Goal: Task Accomplishment & Management: Complete application form

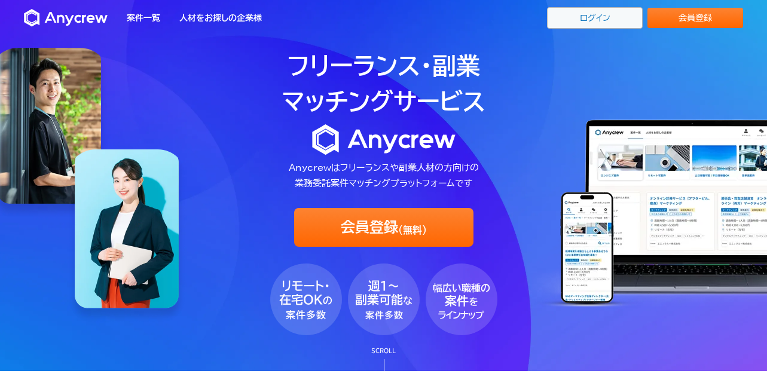
click at [606, 18] on link "ログイン" at bounding box center [595, 18] width 96 height 22
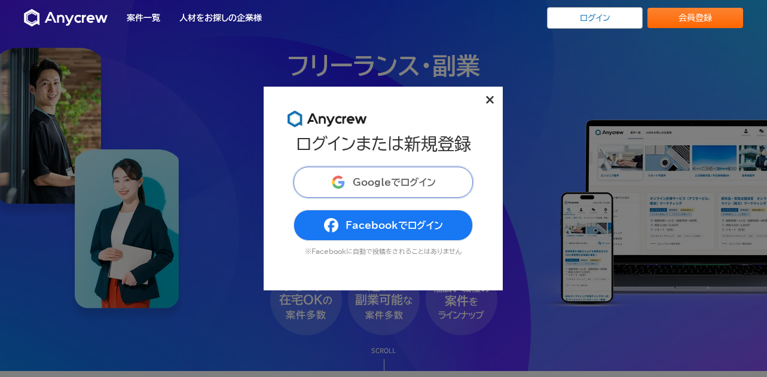
click at [404, 180] on span "Googleでログイン" at bounding box center [393, 182] width 83 height 10
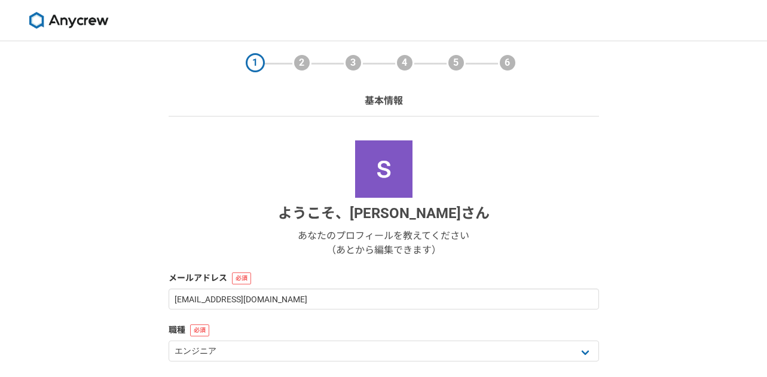
select select "13"
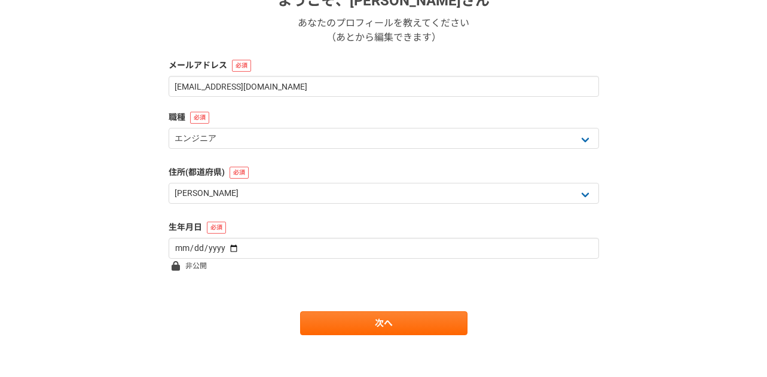
scroll to position [219, 0]
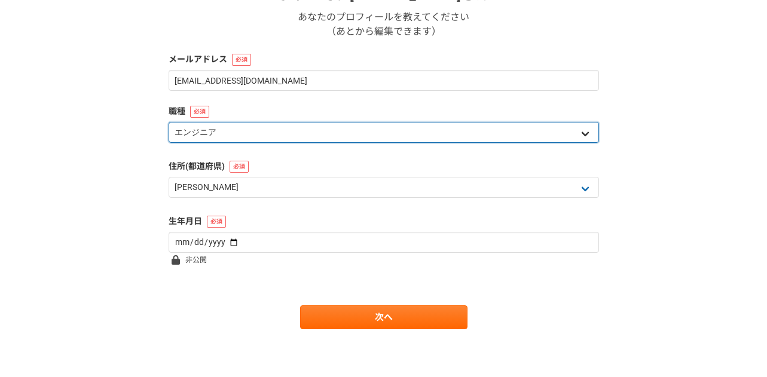
click at [240, 133] on select "エンジニア デザイナー ライター 営業 マーケティング 企画・事業開発 バックオフィス その他" at bounding box center [383, 132] width 430 height 21
select select "5"
click at [168, 122] on select "エンジニア デザイナー ライター 営業 マーケティング 企画・事業開発 バックオフィス その他" at bounding box center [383, 132] width 430 height 21
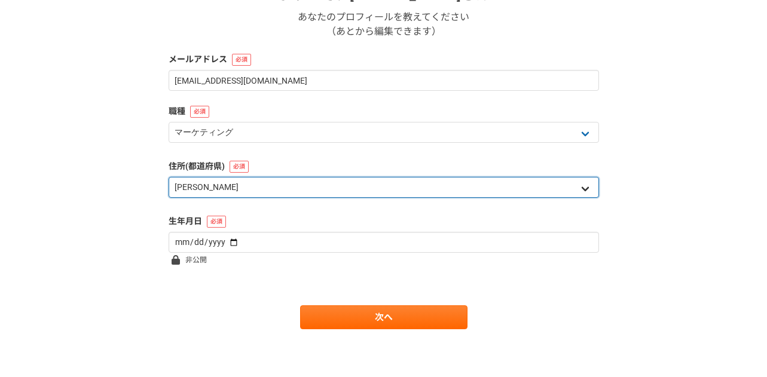
click at [232, 193] on select "北海道 [GEOGRAPHIC_DATA] [GEOGRAPHIC_DATA] [PERSON_NAME][GEOGRAPHIC_DATA] [PERSON_…" at bounding box center [383, 187] width 430 height 21
select select "40"
click at [168, 177] on select "北海道 [GEOGRAPHIC_DATA] [GEOGRAPHIC_DATA] [PERSON_NAME][GEOGRAPHIC_DATA] [PERSON_…" at bounding box center [383, 187] width 430 height 21
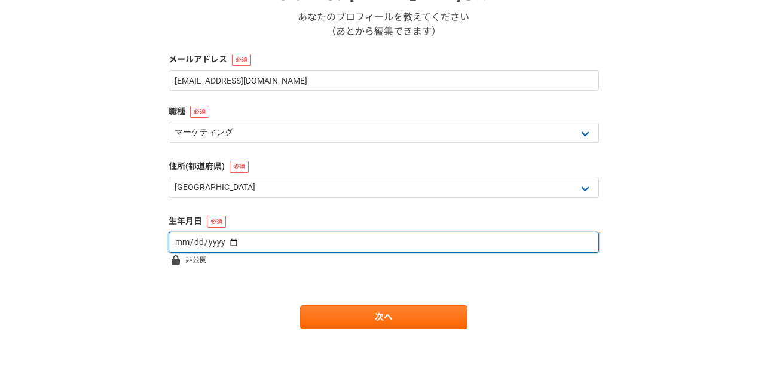
click at [173, 246] on input "date" at bounding box center [383, 242] width 430 height 21
type input "[DATE]"
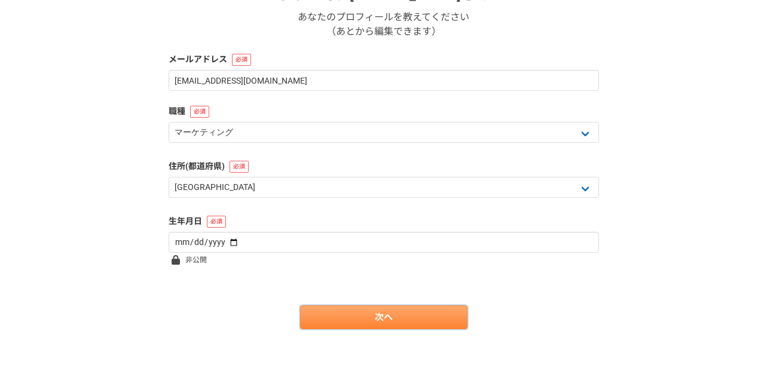
click at [345, 321] on link "次へ" at bounding box center [383, 317] width 167 height 24
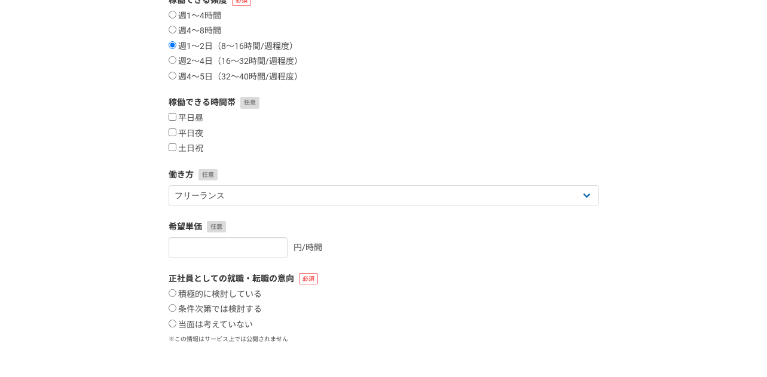
scroll to position [0, 0]
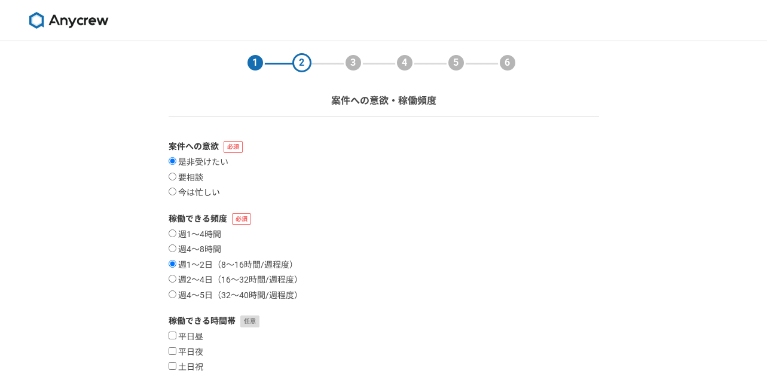
click at [172, 193] on input "今は忙しい" at bounding box center [172, 192] width 8 height 8
radio input "true"
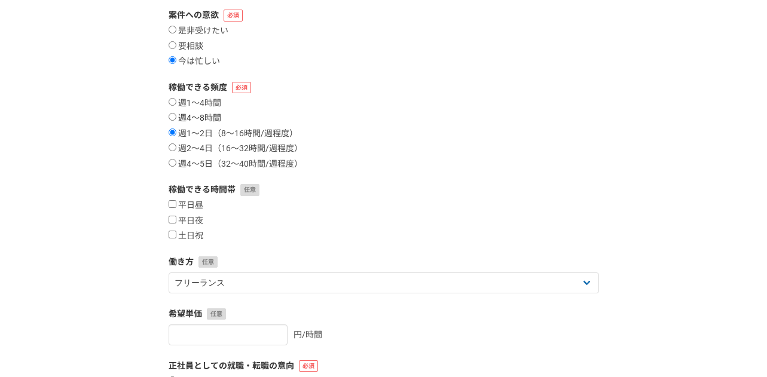
scroll to position [124, 0]
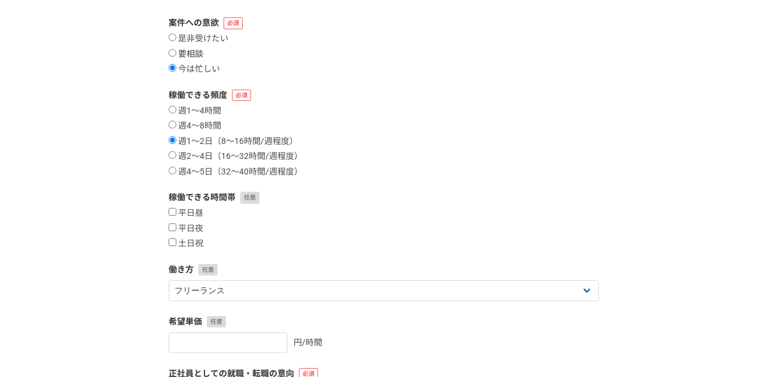
click at [191, 54] on label "要相談" at bounding box center [185, 54] width 35 height 11
click at [176, 54] on input "要相談" at bounding box center [172, 53] width 8 height 8
radio input "true"
click at [186, 67] on label "今は忙しい" at bounding box center [193, 69] width 51 height 11
click at [176, 67] on input "今は忙しい" at bounding box center [172, 68] width 8 height 8
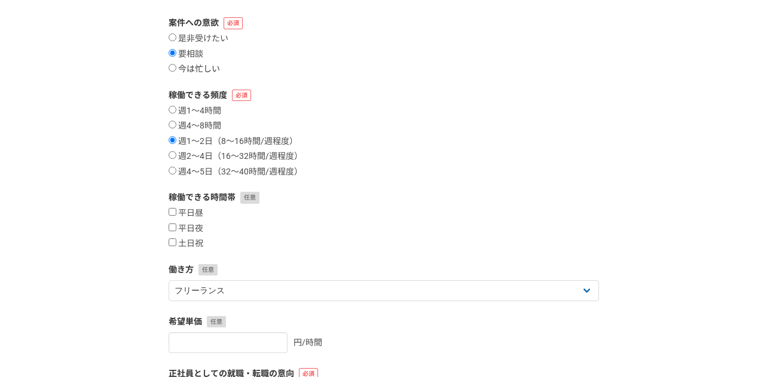
radio input "true"
click at [186, 106] on label "週1〜4時間" at bounding box center [194, 111] width 53 height 11
click at [176, 106] on input "週1〜4時間" at bounding box center [172, 110] width 8 height 8
radio input "true"
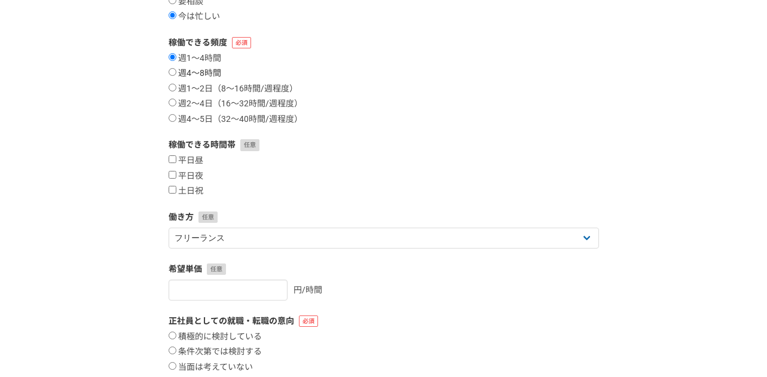
scroll to position [111, 0]
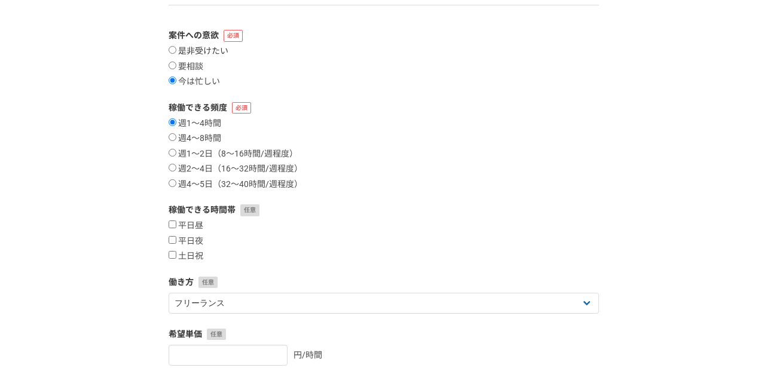
click at [191, 56] on label "是非受けたい" at bounding box center [198, 51] width 60 height 11
click at [176, 54] on input "是非受けたい" at bounding box center [172, 50] width 8 height 8
radio input "true"
click at [189, 65] on label "要相談" at bounding box center [185, 67] width 35 height 11
click at [176, 65] on input "要相談" at bounding box center [172, 66] width 8 height 8
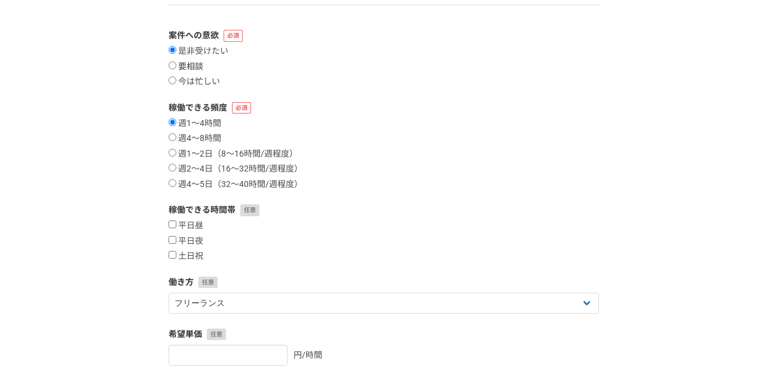
radio input "true"
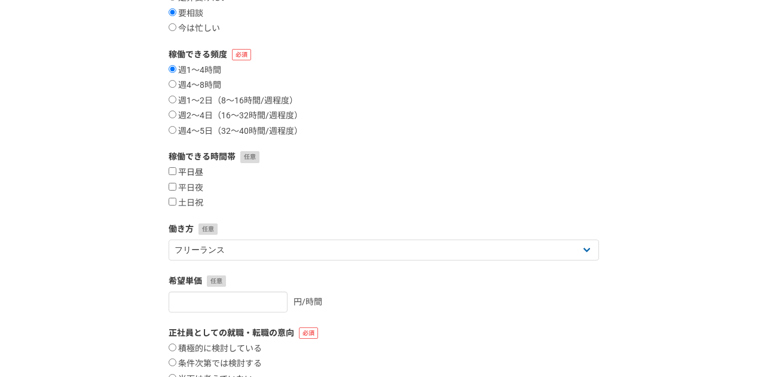
click at [183, 170] on label "平日昼" at bounding box center [185, 172] width 35 height 11
click at [176, 170] on input "平日昼" at bounding box center [172, 171] width 8 height 8
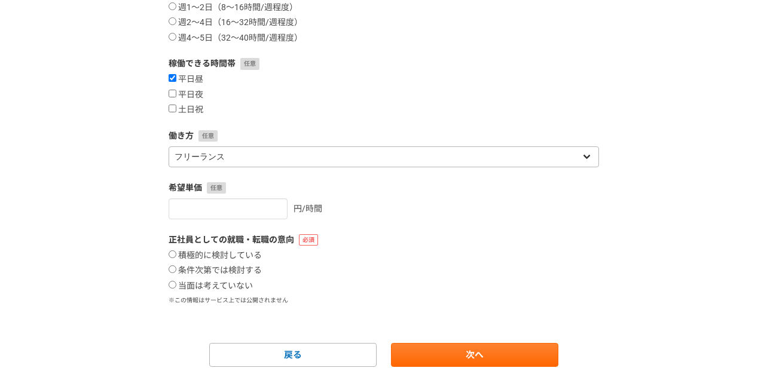
scroll to position [260, 0]
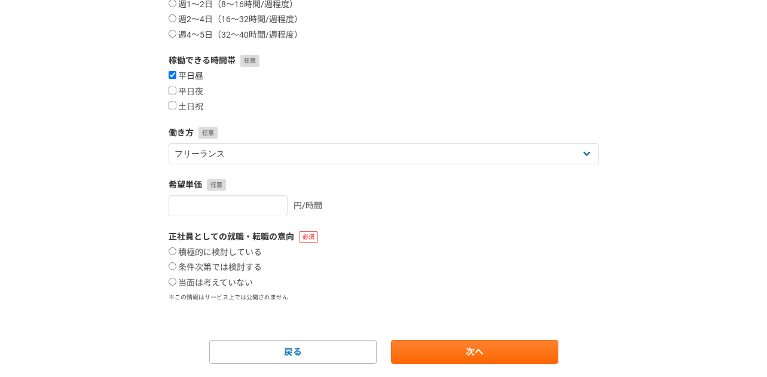
click at [188, 73] on label "平日昼" at bounding box center [185, 76] width 35 height 11
click at [176, 73] on input "平日昼" at bounding box center [172, 75] width 8 height 8
click at [201, 85] on div "平日昼 平日夜 土日祝" at bounding box center [383, 91] width 430 height 41
click at [192, 73] on label "平日昼" at bounding box center [185, 76] width 35 height 11
click at [176, 73] on input "平日昼" at bounding box center [172, 75] width 8 height 8
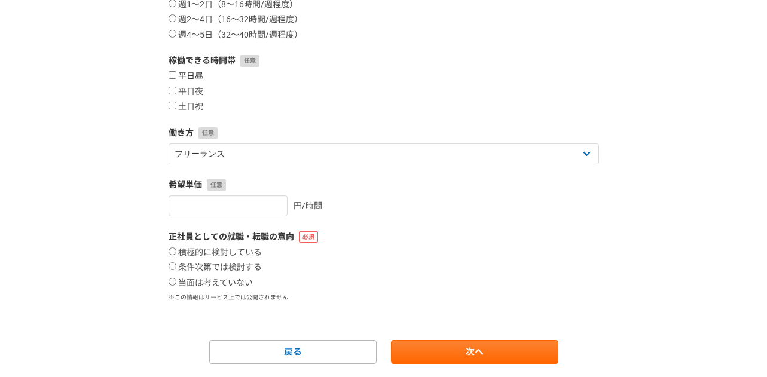
checkbox input "true"
click at [200, 84] on div "平日昼 平日夜 土日祝" at bounding box center [383, 91] width 430 height 41
click at [191, 94] on label "平日夜" at bounding box center [185, 92] width 35 height 11
click at [176, 94] on input "平日夜" at bounding box center [172, 91] width 8 height 8
checkbox input "true"
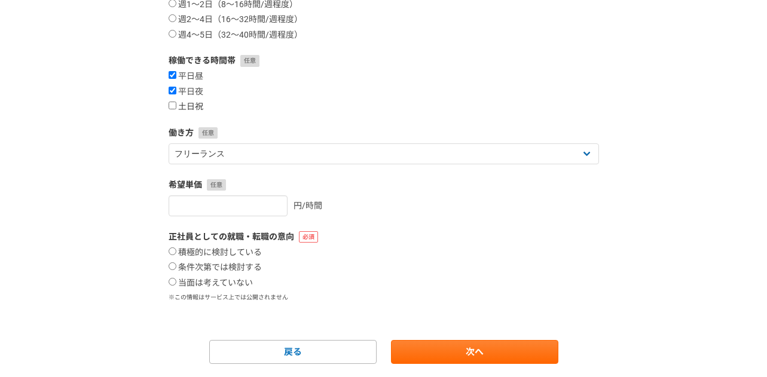
click at [191, 103] on label "土日祝" at bounding box center [185, 107] width 35 height 11
click at [176, 103] on input "土日祝" at bounding box center [172, 106] width 8 height 8
checkbox input "true"
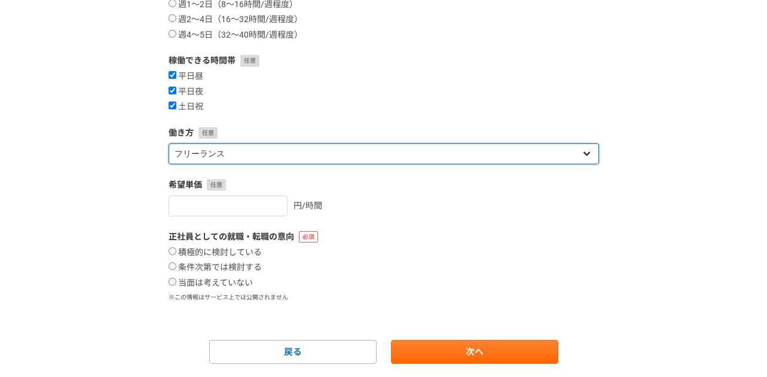
click at [255, 155] on select "フリーランス 副業 その他" at bounding box center [383, 153] width 430 height 21
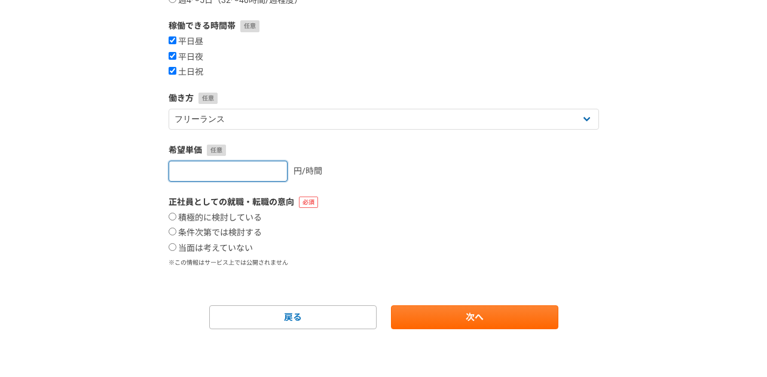
click at [252, 161] on input "number" at bounding box center [227, 171] width 119 height 21
type input "10000"
click at [390, 141] on form "案件への意欲 是非受けたい 要相談 今は忙しい 稼働できる頻度 週1〜4時間 週4〜8時間 週1〜2日（8〜16時間/週程度） 週2〜4日（16〜32時間/週…" at bounding box center [383, 87] width 430 height 484
click at [179, 171] on input "10000" at bounding box center [227, 171] width 119 height 21
click at [246, 249] on label "当面は考えていない" at bounding box center [210, 248] width 84 height 11
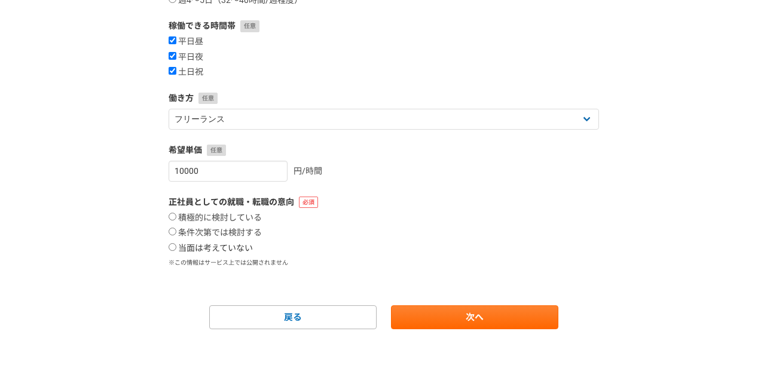
click at [176, 249] on input "当面は考えていない" at bounding box center [172, 247] width 8 height 8
radio input "true"
click at [481, 320] on link "次へ" at bounding box center [474, 317] width 167 height 24
select select
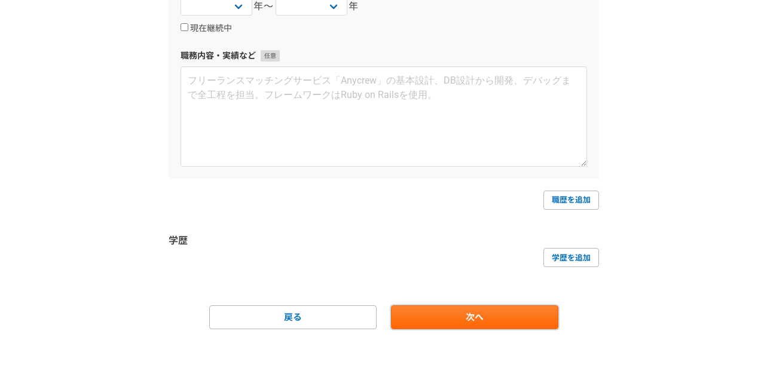
scroll to position [87, 0]
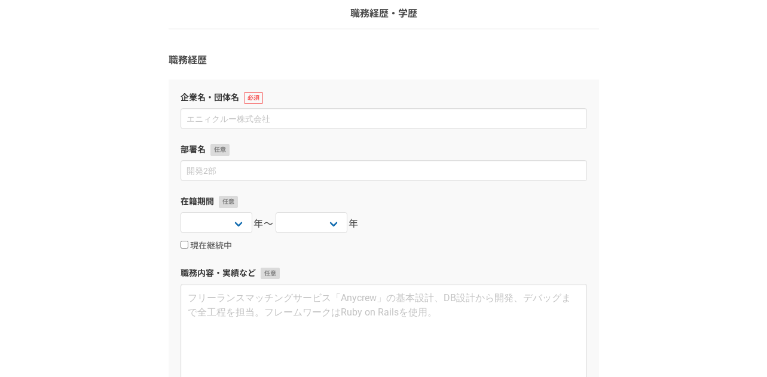
click at [280, 100] on label "企業名・団体名" at bounding box center [383, 97] width 406 height 13
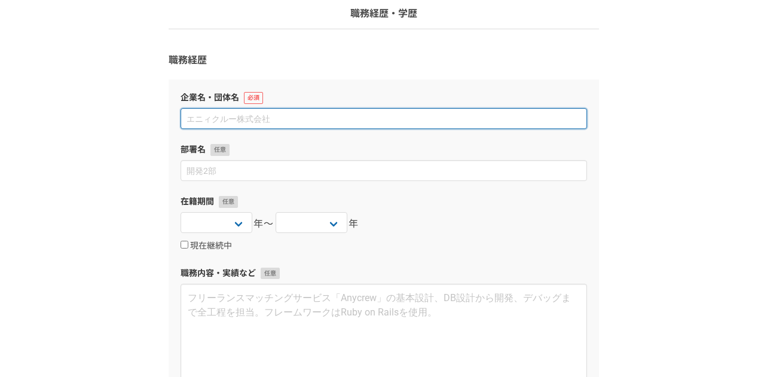
click at [266, 115] on input at bounding box center [383, 118] width 406 height 21
type input "株式会社ADLIL"
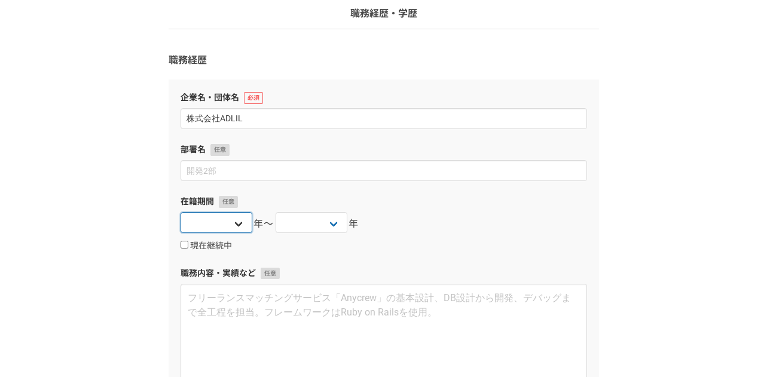
click at [207, 226] on select "2025 2024 2023 2022 2021 2020 2019 2018 2017 2016 2015 2014 2013 2012 2011 2010…" at bounding box center [216, 222] width 72 height 21
select select "2023"
click at [180, 212] on select "2025 2024 2023 2022 2021 2020 2019 2018 2017 2016 2015 2014 2013 2012 2011 2010…" at bounding box center [216, 222] width 72 height 21
click at [315, 221] on select "2025 2024 2023 2022 2021 2020 2019 2018 2017 2016 2015 2014 2013 2012 2011 2010…" at bounding box center [311, 222] width 72 height 21
select select "2025"
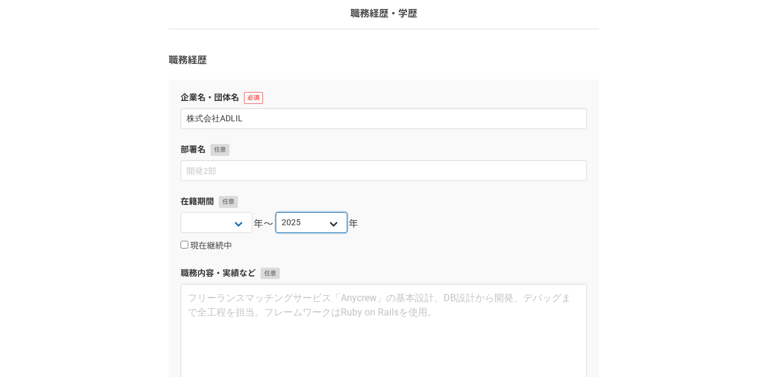
click at [275, 212] on select "2025 2024 2023 2022 2021 2020 2019 2018 2017 2016 2015 2014 2013 2012 2011 2010…" at bounding box center [311, 222] width 72 height 21
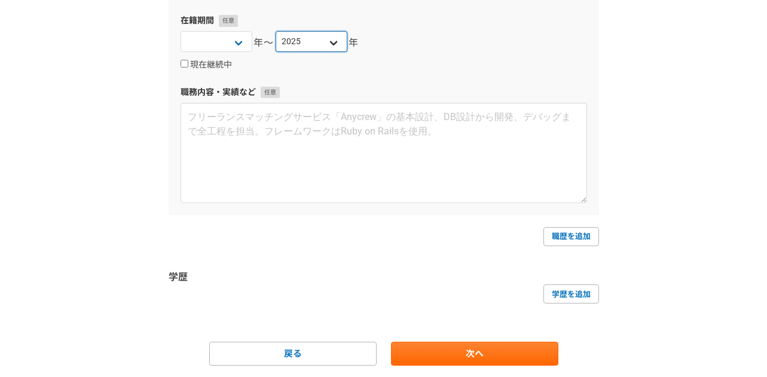
scroll to position [305, 0]
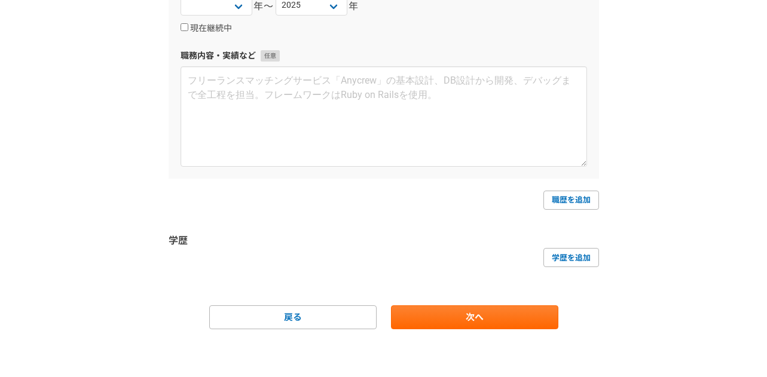
click at [541, 305] on form "職務経歴 企業名・団体名 株式会社ADLIL 部署名 在籍期間 2025 2024 2023 2022 2021 2020 2019 2018 2017 20…" at bounding box center [383, 82] width 430 height 493
click at [499, 320] on link "次へ" at bounding box center [474, 317] width 167 height 24
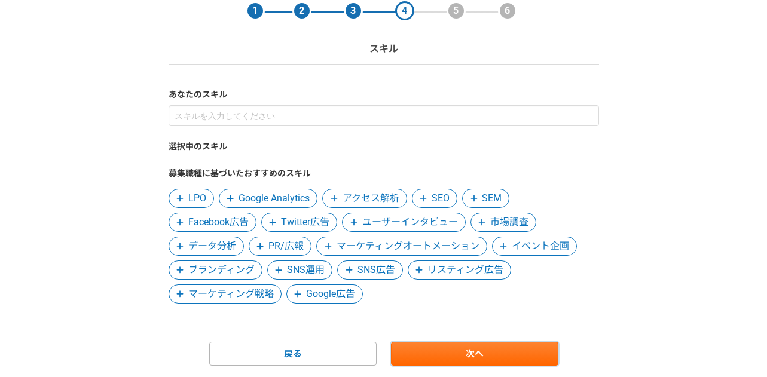
scroll to position [88, 0]
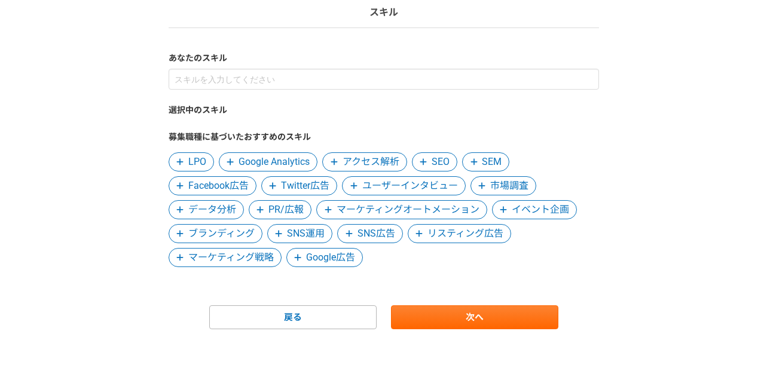
click at [197, 192] on span "Facebook広告" at bounding box center [218, 186] width 60 height 14
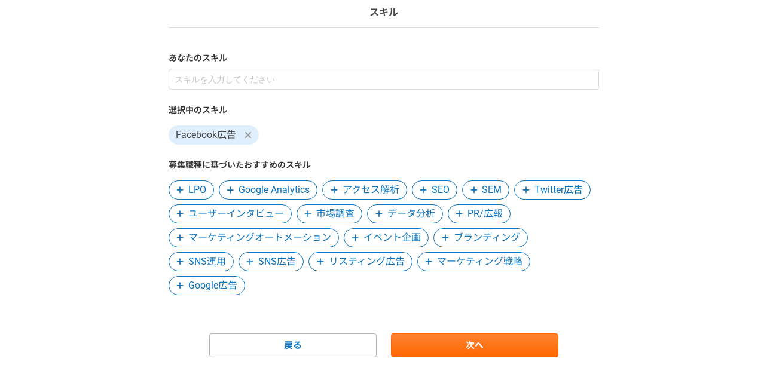
click at [278, 192] on span "Google Analytics" at bounding box center [273, 190] width 71 height 14
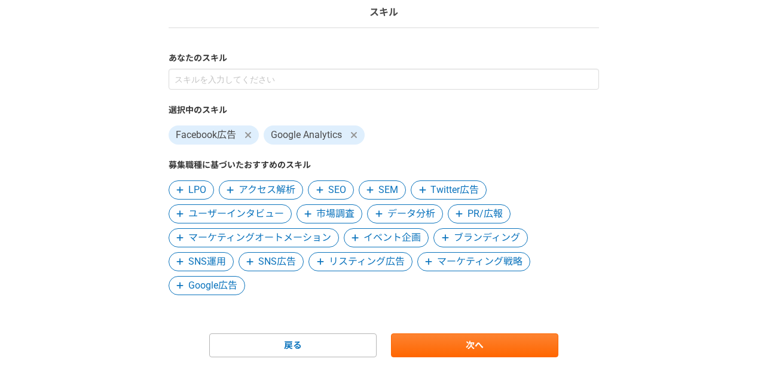
click at [188, 189] on span "LPO" at bounding box center [197, 190] width 18 height 14
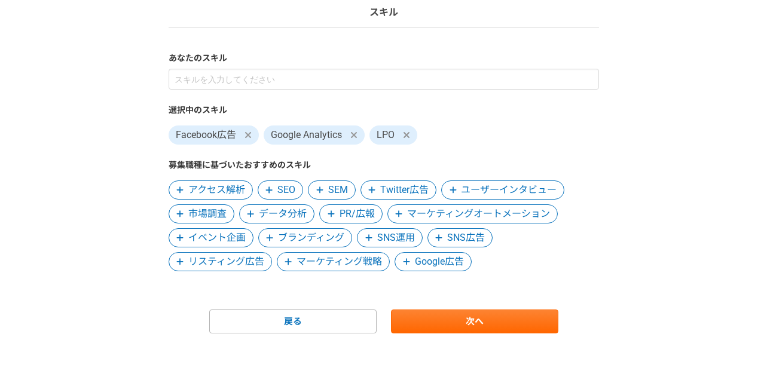
click at [188, 188] on span "アクセス解析" at bounding box center [216, 190] width 57 height 14
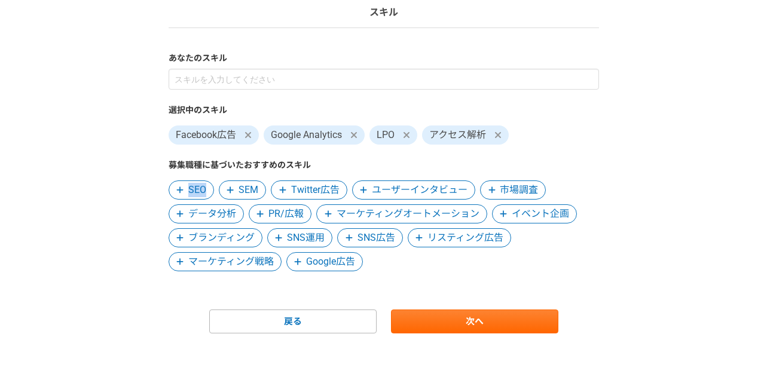
click at [188, 188] on span "SEO" at bounding box center [197, 190] width 18 height 14
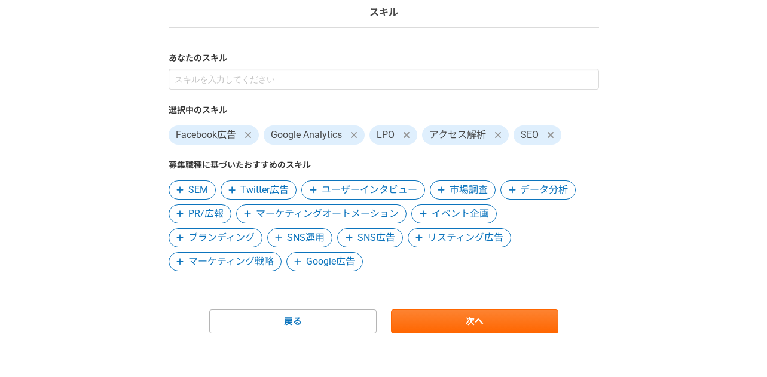
click at [270, 184] on span "Twitter広告" at bounding box center [264, 190] width 48 height 14
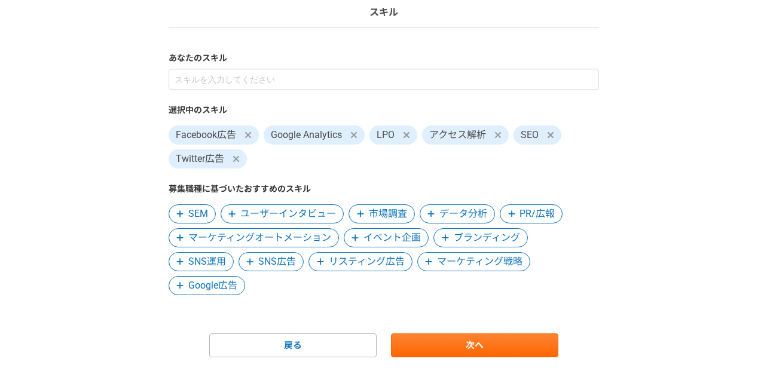
click at [217, 263] on span "SNS運用" at bounding box center [207, 262] width 38 height 14
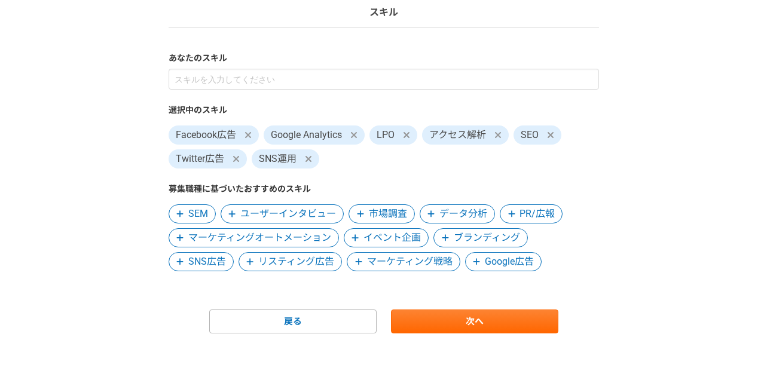
click at [213, 263] on span "SNS広告" at bounding box center [207, 262] width 38 height 14
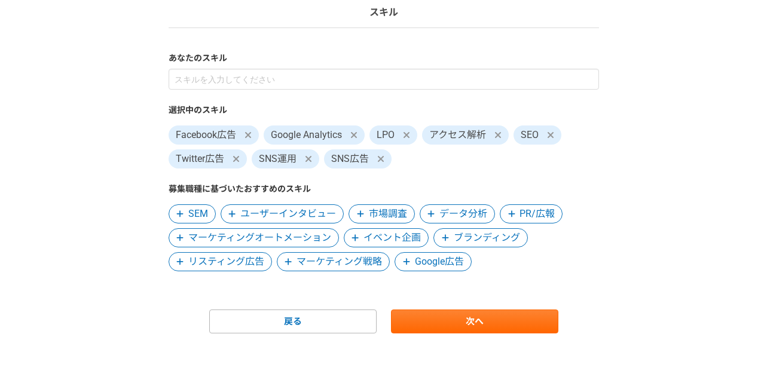
click at [213, 263] on span "リスティング広告" at bounding box center [226, 262] width 76 height 14
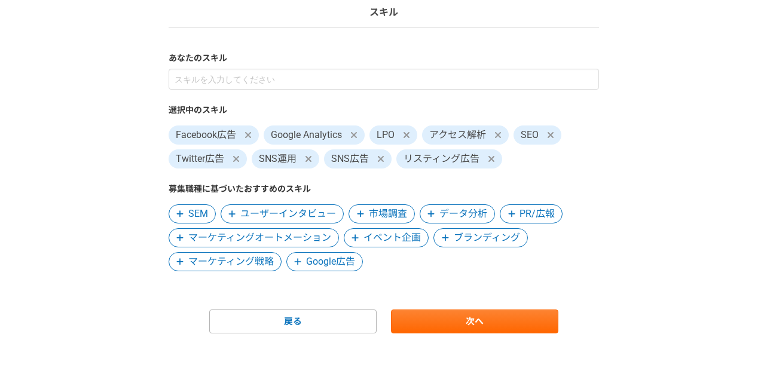
click at [213, 263] on span "マーケティング戦略" at bounding box center [230, 262] width 85 height 14
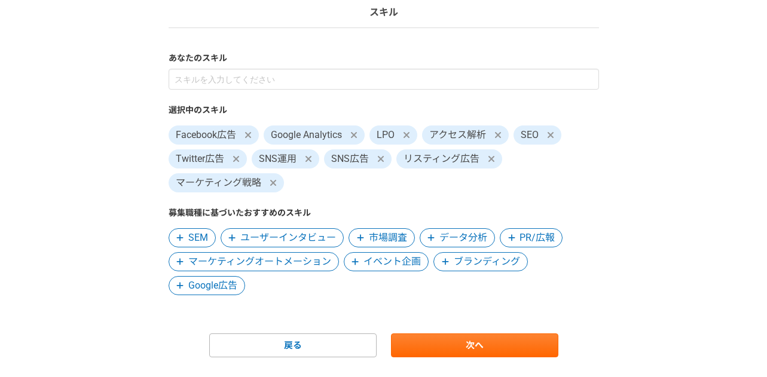
click at [234, 281] on span "Google広告" at bounding box center [212, 285] width 49 height 14
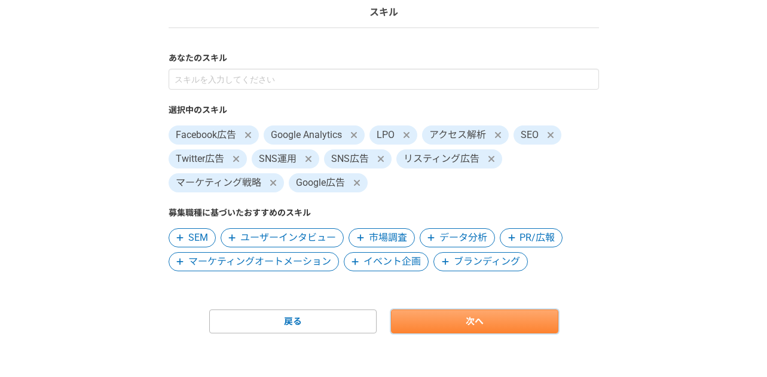
click at [492, 316] on link "次へ" at bounding box center [474, 321] width 167 height 24
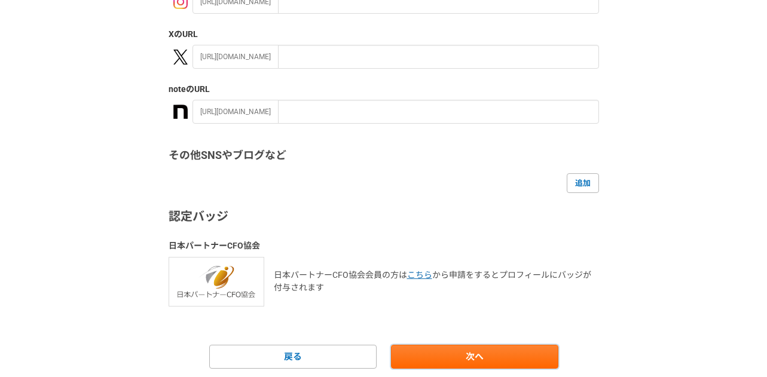
scroll to position [280, 0]
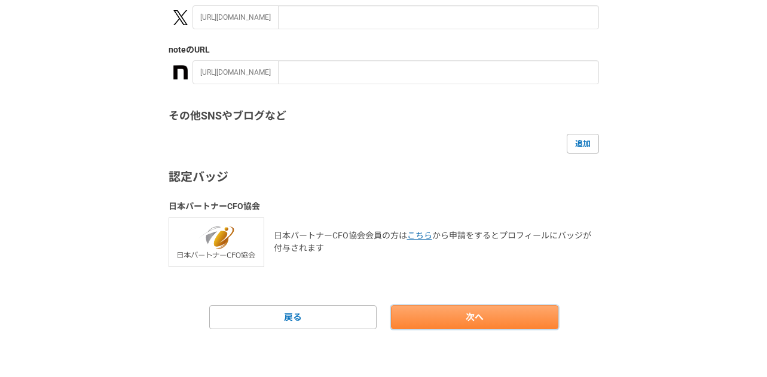
click at [482, 317] on link "次へ" at bounding box center [474, 317] width 167 height 24
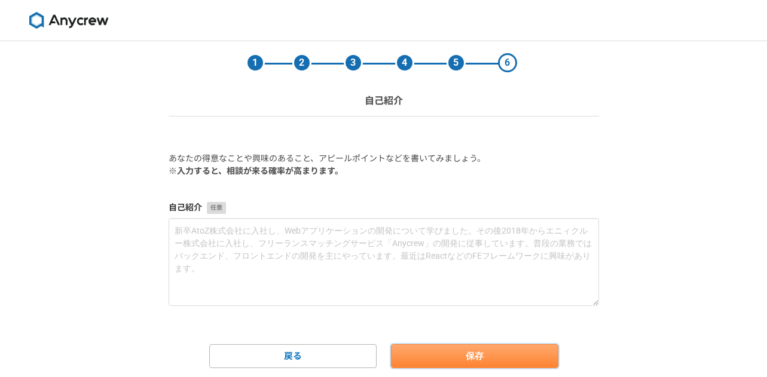
click at [508, 366] on button "保存" at bounding box center [474, 356] width 167 height 24
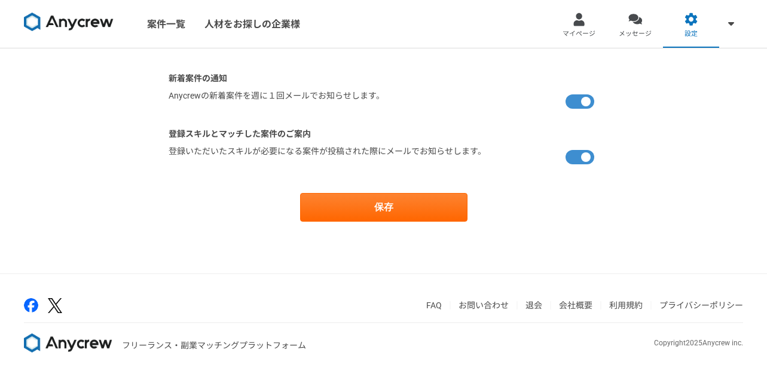
click at [583, 109] on label at bounding box center [581, 102] width 33 height 24
click at [176, 97] on input "checkbox" at bounding box center [172, 94] width 8 height 8
checkbox input "false"
click at [584, 154] on label at bounding box center [581, 157] width 33 height 24
click at [176, 153] on input "checkbox" at bounding box center [172, 149] width 8 height 8
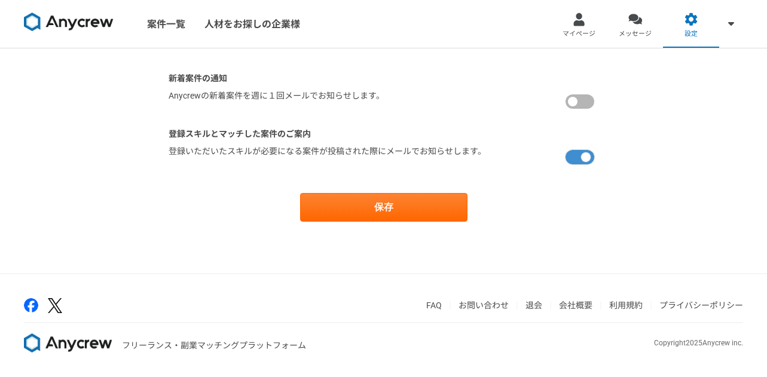
checkbox input "false"
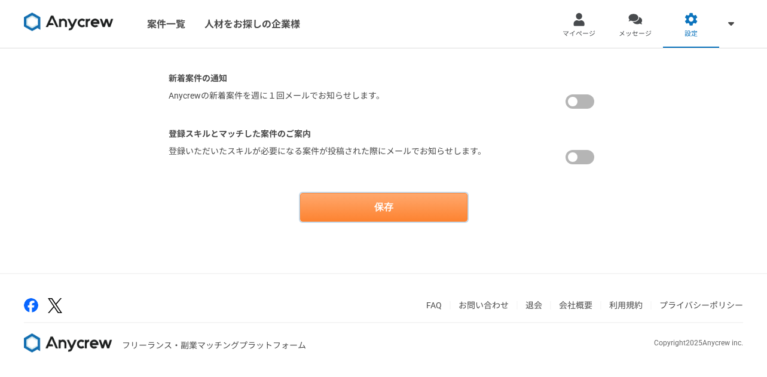
click at [364, 200] on button "保存" at bounding box center [383, 207] width 167 height 29
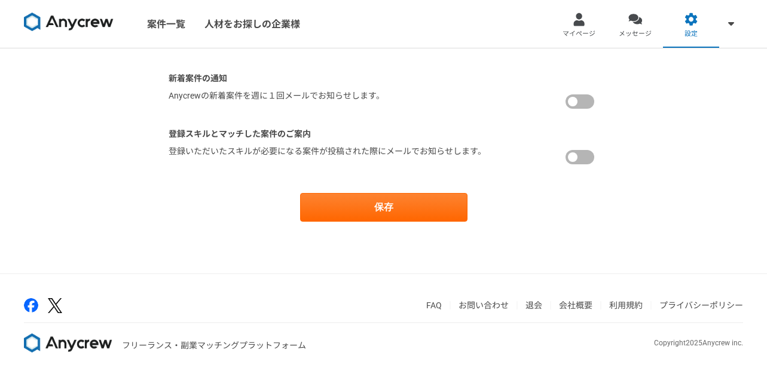
click at [55, 16] on img at bounding box center [69, 22] width 90 height 19
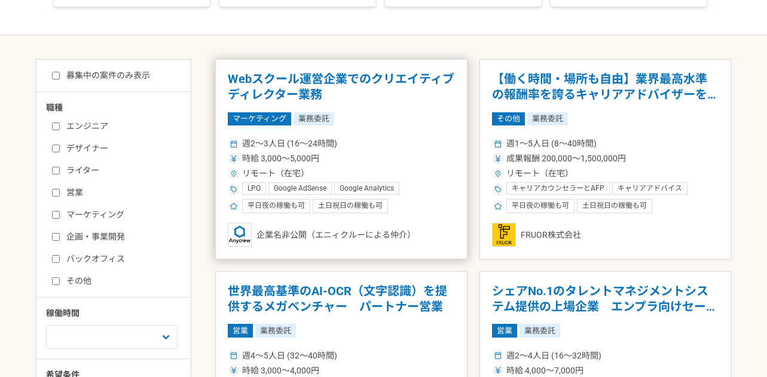
scroll to position [185, 0]
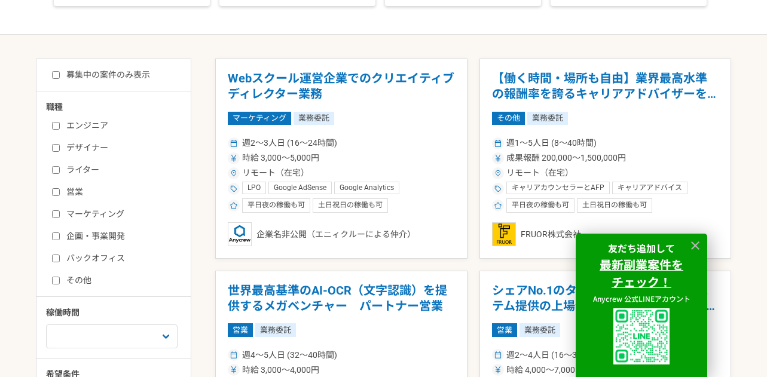
click at [51, 212] on div "エンジニア デザイナー ライター 営業 マーケティング 企画・事業開発 バックオフィス その他" at bounding box center [117, 200] width 143 height 171
click at [62, 214] on label "マーケティング" at bounding box center [120, 214] width 137 height 13
click at [60, 214] on input "マーケティング" at bounding box center [56, 214] width 8 height 8
checkbox input "true"
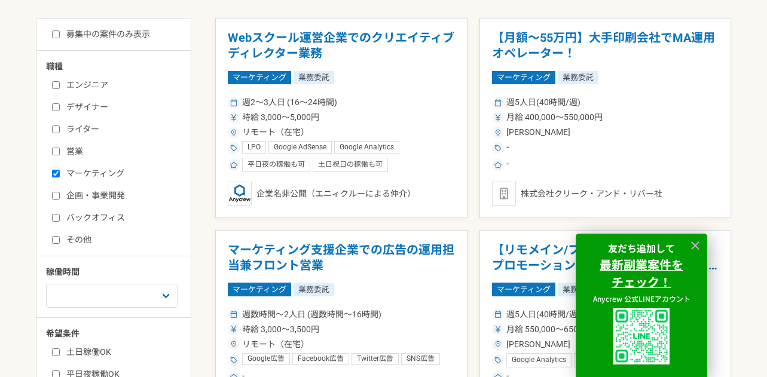
scroll to position [234, 0]
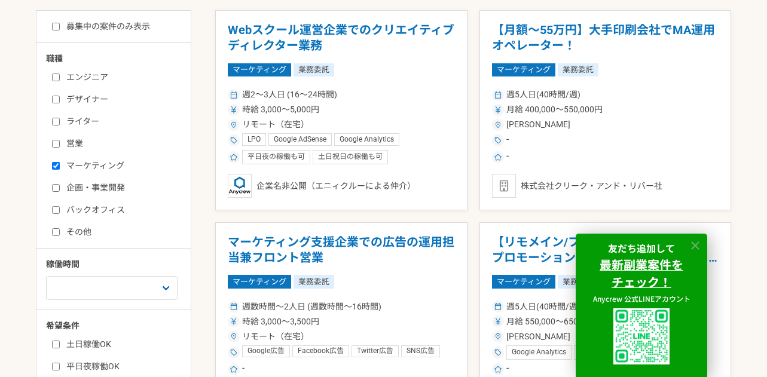
click at [694, 241] on icon at bounding box center [695, 246] width 14 height 14
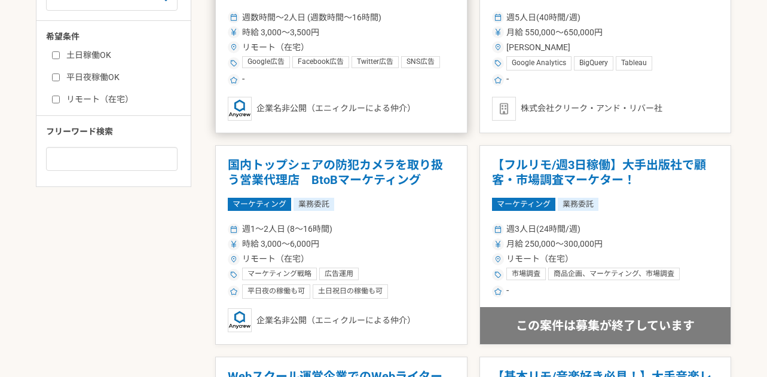
scroll to position [0, 0]
